Goal: Transaction & Acquisition: Download file/media

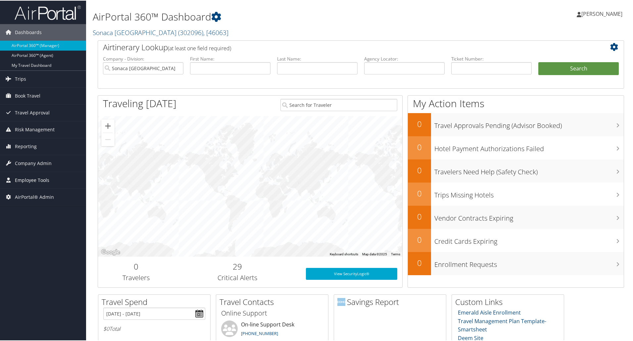
click at [36, 177] on span "Employee Tools" at bounding box center [32, 180] width 34 height 17
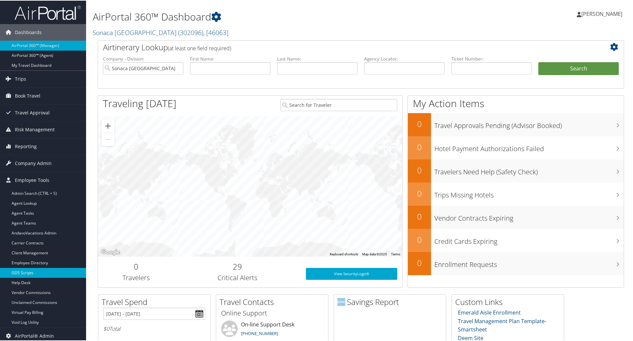
click at [36, 273] on link "GDS Scripts" at bounding box center [43, 273] width 86 height 10
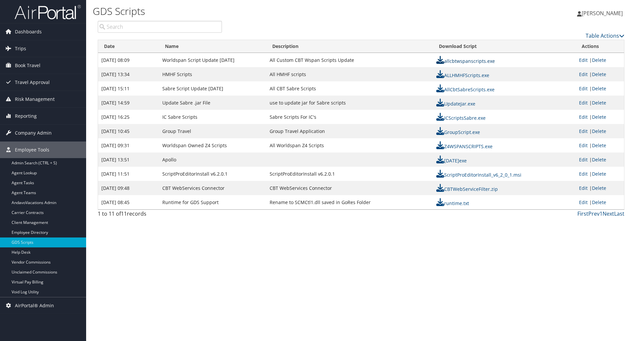
click at [465, 62] on link "allcbtwspanscripts.exe" at bounding box center [465, 61] width 59 height 6
click at [619, 36] on icon at bounding box center [621, 35] width 5 height 5
click at [485, 145] on div at bounding box center [318, 170] width 636 height 341
click at [460, 148] on link "Z4WSPANSCRIPTS.exe" at bounding box center [464, 146] width 56 height 6
